Goal: Information Seeking & Learning: Check status

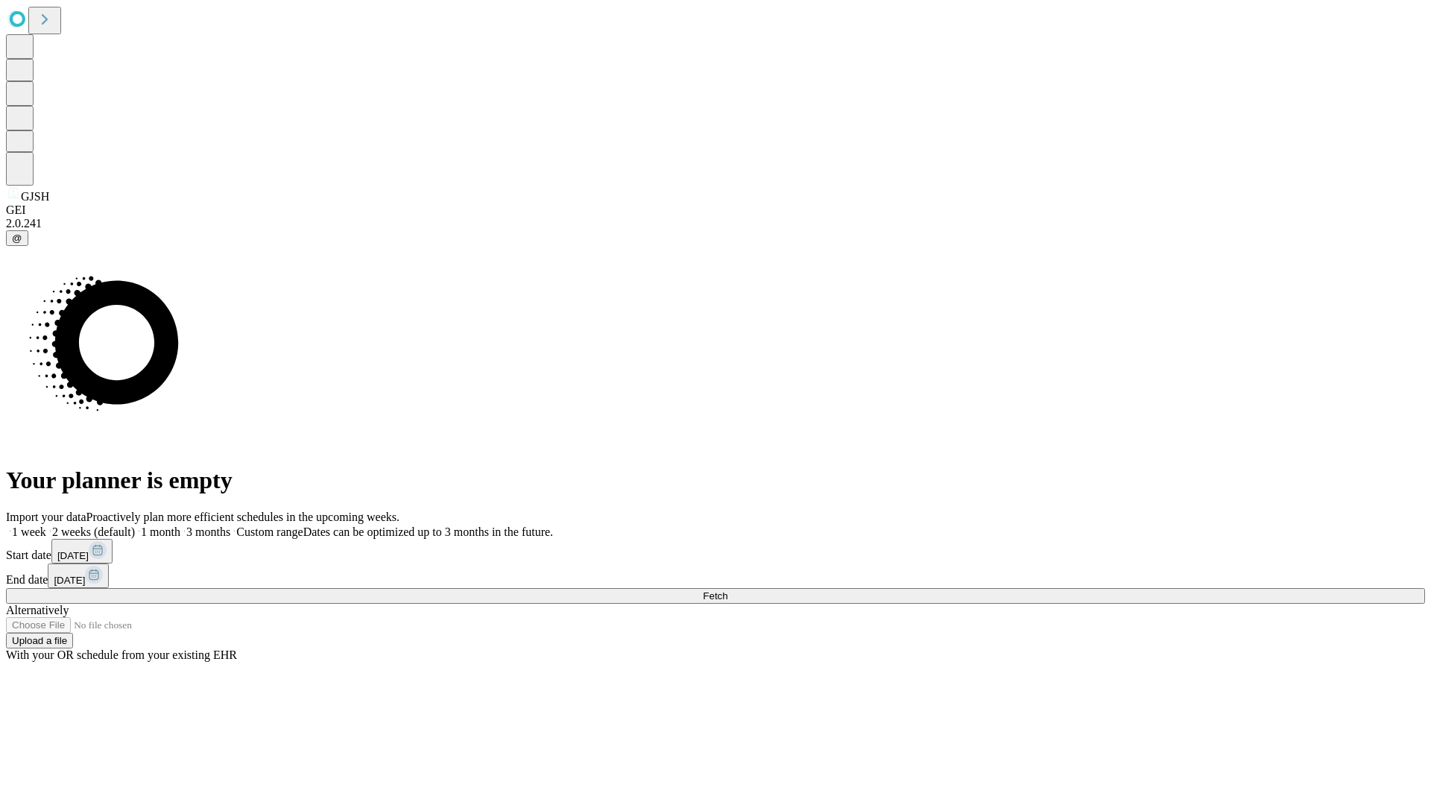
click at [728, 590] on span "Fetch" at bounding box center [715, 595] width 25 height 11
